Goal: Check status: Check status

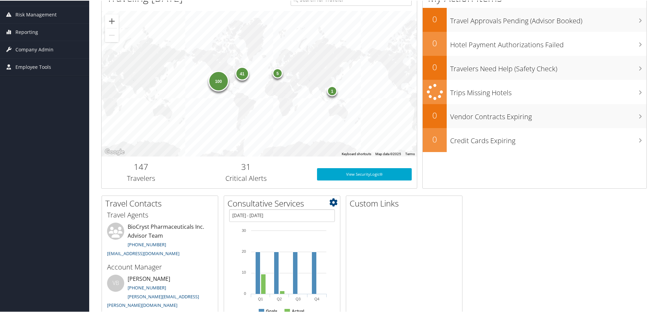
scroll to position [38, 0]
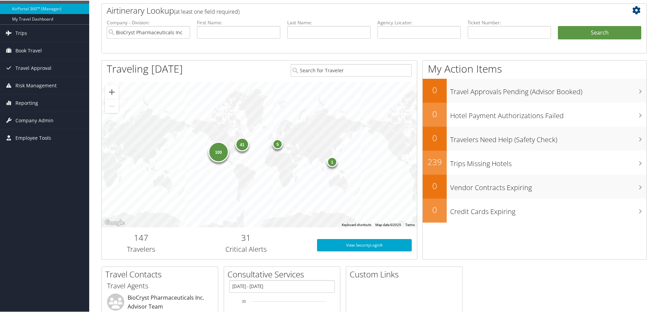
click at [144, 243] on div "147 Travelers" at bounding box center [141, 244] width 79 height 26
click at [222, 154] on div "100" at bounding box center [218, 151] width 21 height 21
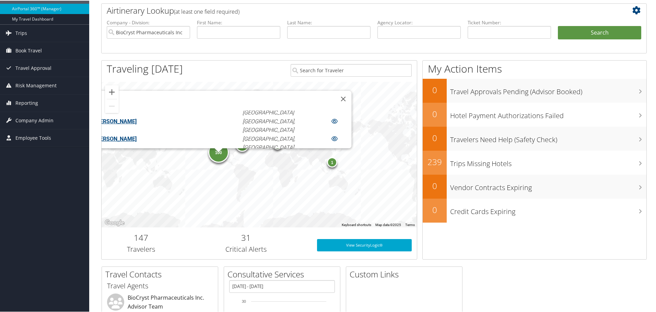
scroll to position [936, 0]
click at [268, 176] on div "100 41 5 1 ABBI GRACE HEILIG Phoenix, AZ ALEXANDER PRESTON TILLEY Phoenix, AZ A…" at bounding box center [259, 154] width 315 height 146
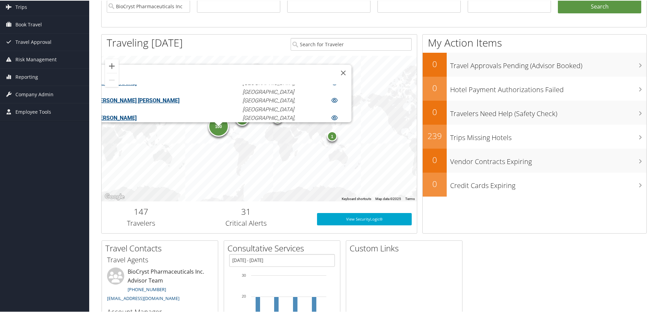
scroll to position [107, 0]
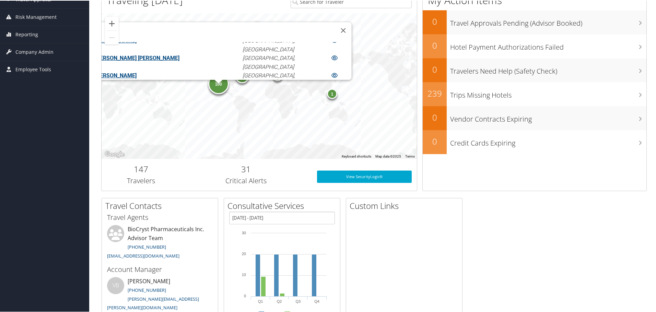
click at [148, 177] on h3 "Travelers" at bounding box center [141, 181] width 69 height 10
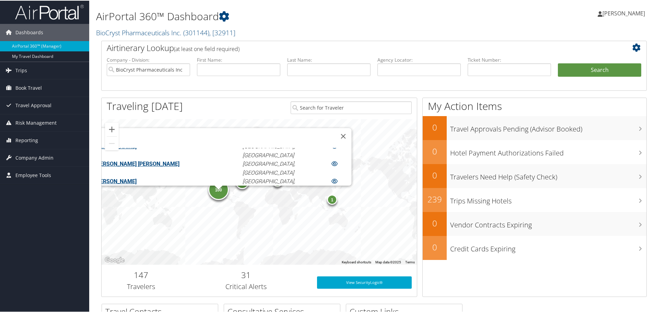
scroll to position [0, 0]
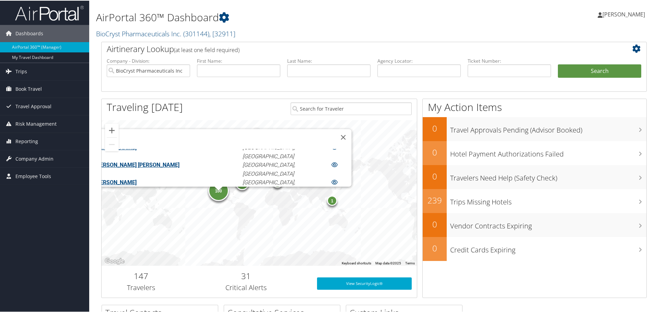
click at [329, 219] on div "100 41 5 1 ABBI GRACE HEILIG Phoenix, AZ ALEXANDER PRESTON TILLEY Phoenix, AZ A…" at bounding box center [259, 193] width 315 height 146
click at [36, 74] on link "Trips" at bounding box center [44, 70] width 89 height 17
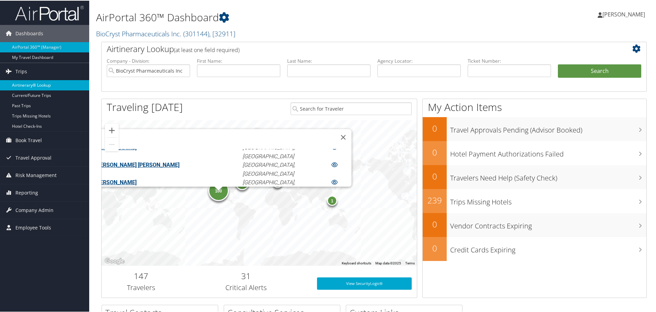
click at [32, 84] on link "Airtinerary® Lookup" at bounding box center [44, 85] width 89 height 10
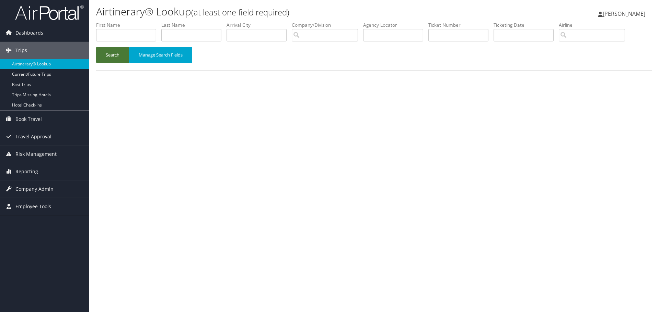
click at [114, 57] on button "Search" at bounding box center [112, 55] width 33 height 16
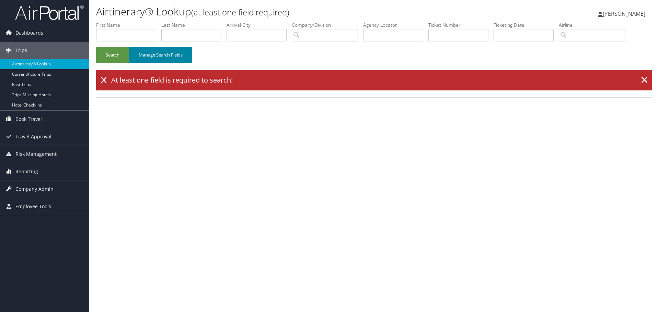
click at [178, 56] on button "Manage Search Fields" at bounding box center [160, 55] width 63 height 16
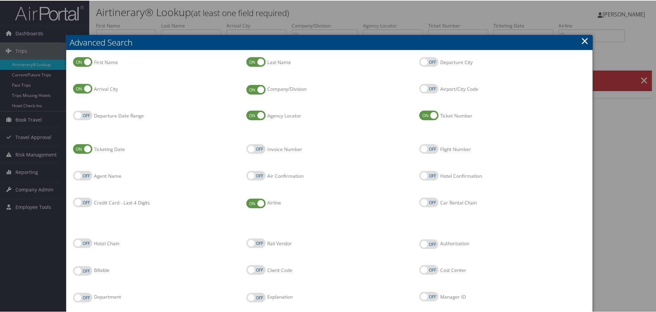
click at [147, 23] on div at bounding box center [329, 156] width 659 height 312
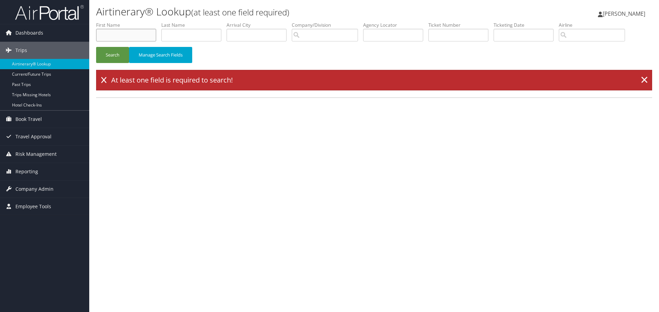
click at [121, 37] on input "text" at bounding box center [126, 35] width 60 height 13
type input "a"
click at [181, 36] on input "text" at bounding box center [191, 35] width 60 height 13
type input "a"
click at [111, 53] on button "Search" at bounding box center [112, 55] width 33 height 16
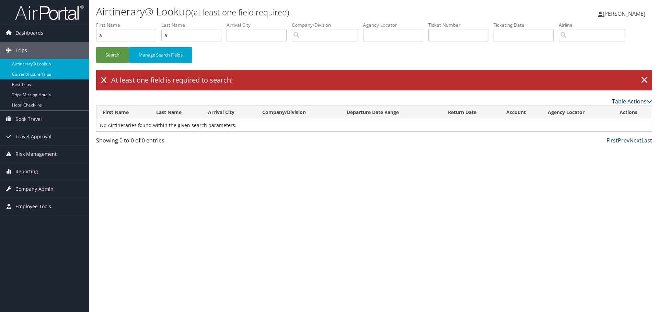
click at [34, 75] on link "Current/Future Trips" at bounding box center [44, 74] width 89 height 10
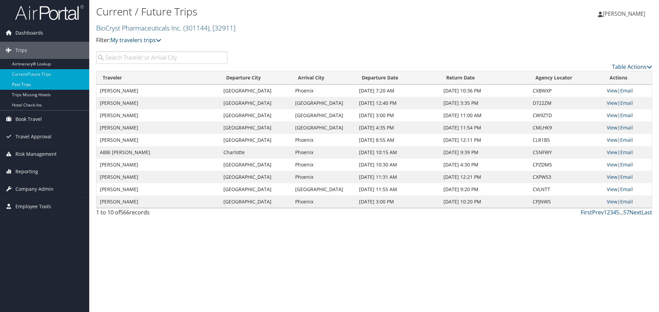
click at [40, 83] on link "Past Trips" at bounding box center [44, 85] width 89 height 10
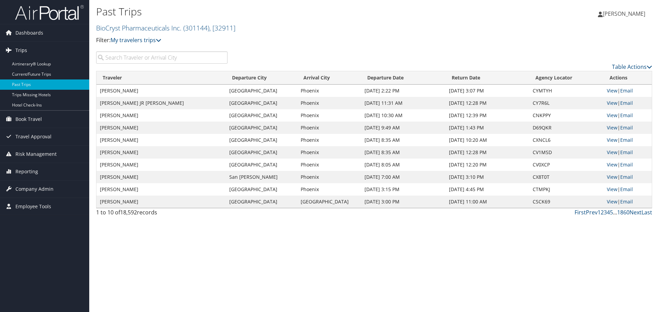
click at [11, 52] on icon at bounding box center [8, 50] width 10 height 10
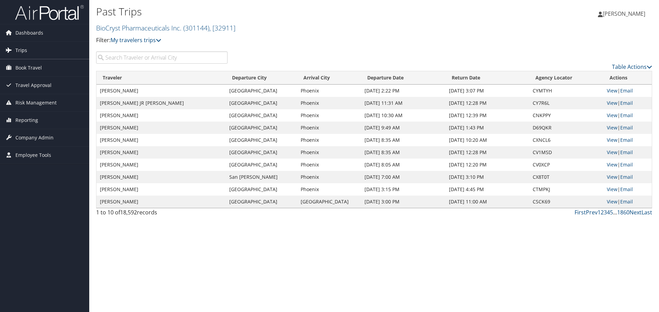
click at [11, 52] on icon at bounding box center [8, 50] width 10 height 10
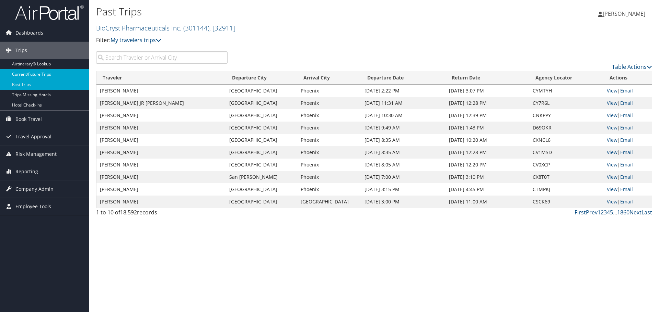
click at [24, 72] on link "Current/Future Trips" at bounding box center [44, 74] width 89 height 10
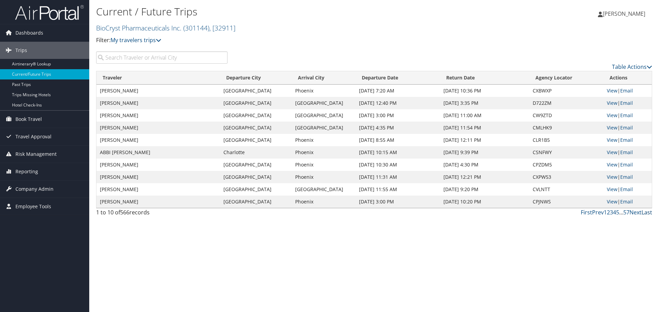
click at [642, 213] on link "Last" at bounding box center [646, 213] width 11 height 8
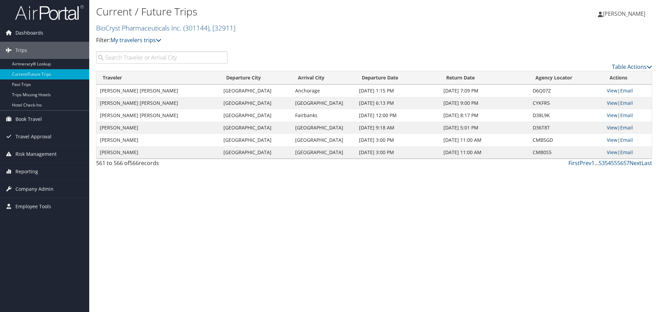
click at [642, 213] on div "Current / Future Trips BioCryst Pharmaceuticals Inc. ( 301144 ) , [ 32911 ] Fil…" at bounding box center [373, 156] width 569 height 312
click at [634, 163] on link "Next" at bounding box center [635, 164] width 12 height 8
click at [585, 163] on link "Prev" at bounding box center [585, 164] width 12 height 8
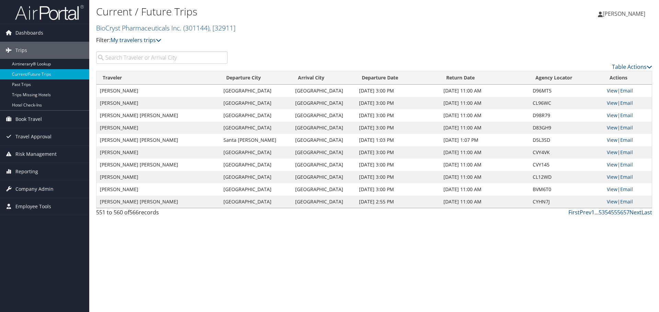
click at [585, 163] on td "CVY145" at bounding box center [566, 165] width 74 height 12
click at [575, 212] on link "First" at bounding box center [573, 213] width 11 height 8
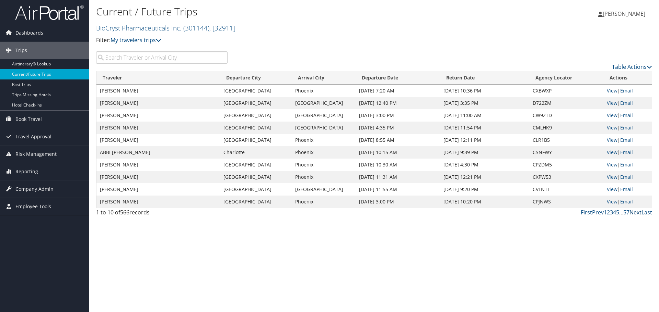
click at [636, 214] on link "Next" at bounding box center [635, 213] width 12 height 8
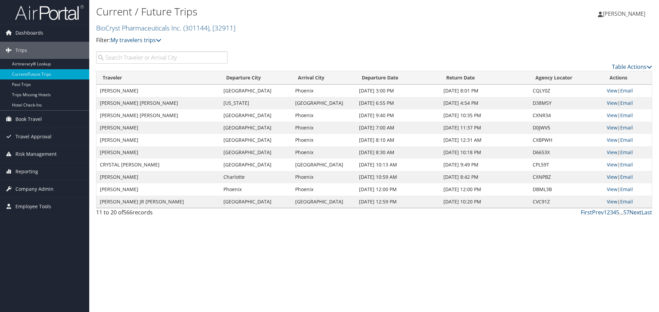
click at [636, 214] on link "Next" at bounding box center [635, 213] width 12 height 8
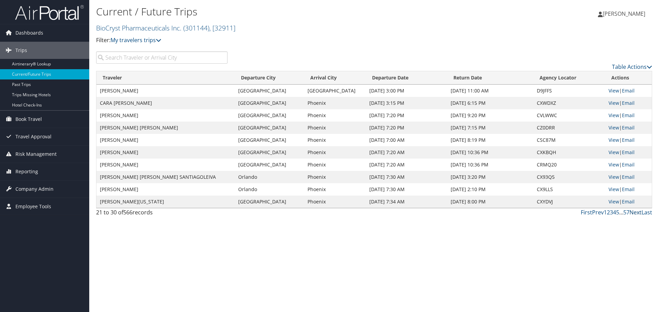
click at [636, 214] on link "Next" at bounding box center [635, 213] width 12 height 8
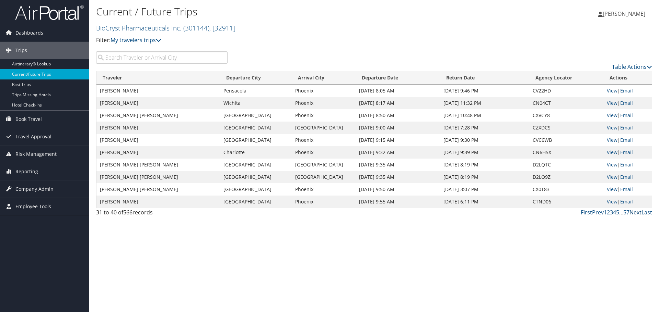
click at [636, 214] on link "Next" at bounding box center [635, 213] width 12 height 8
